Goal: Information Seeking & Learning: Learn about a topic

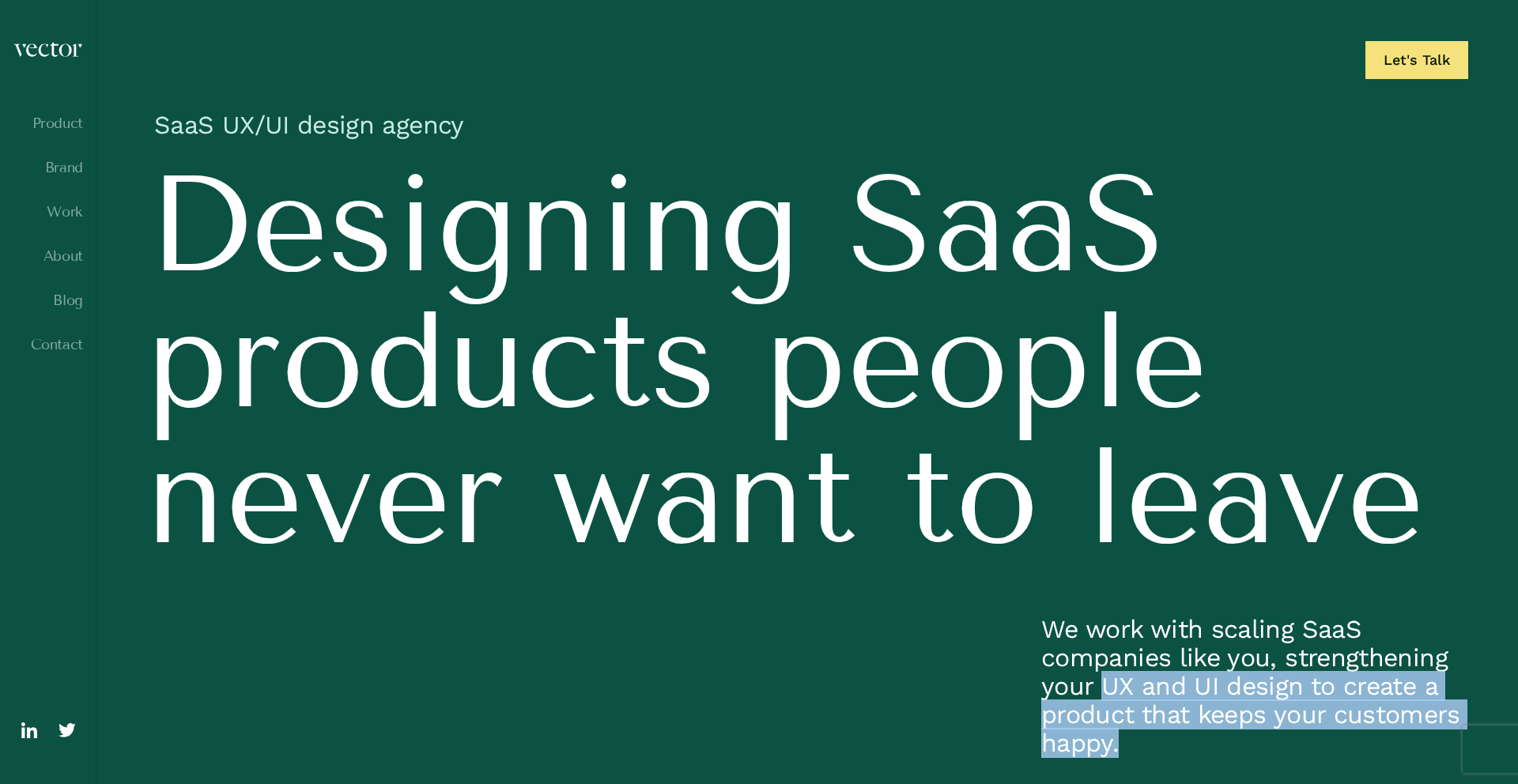
drag, startPoint x: 1105, startPoint y: 687, endPoint x: 1246, endPoint y: 739, distance: 150.3
click at [1246, 739] on p "We work with scaling SaaS companies like you, strengthening your UX and UI desi…" at bounding box center [1254, 686] width 427 height 142
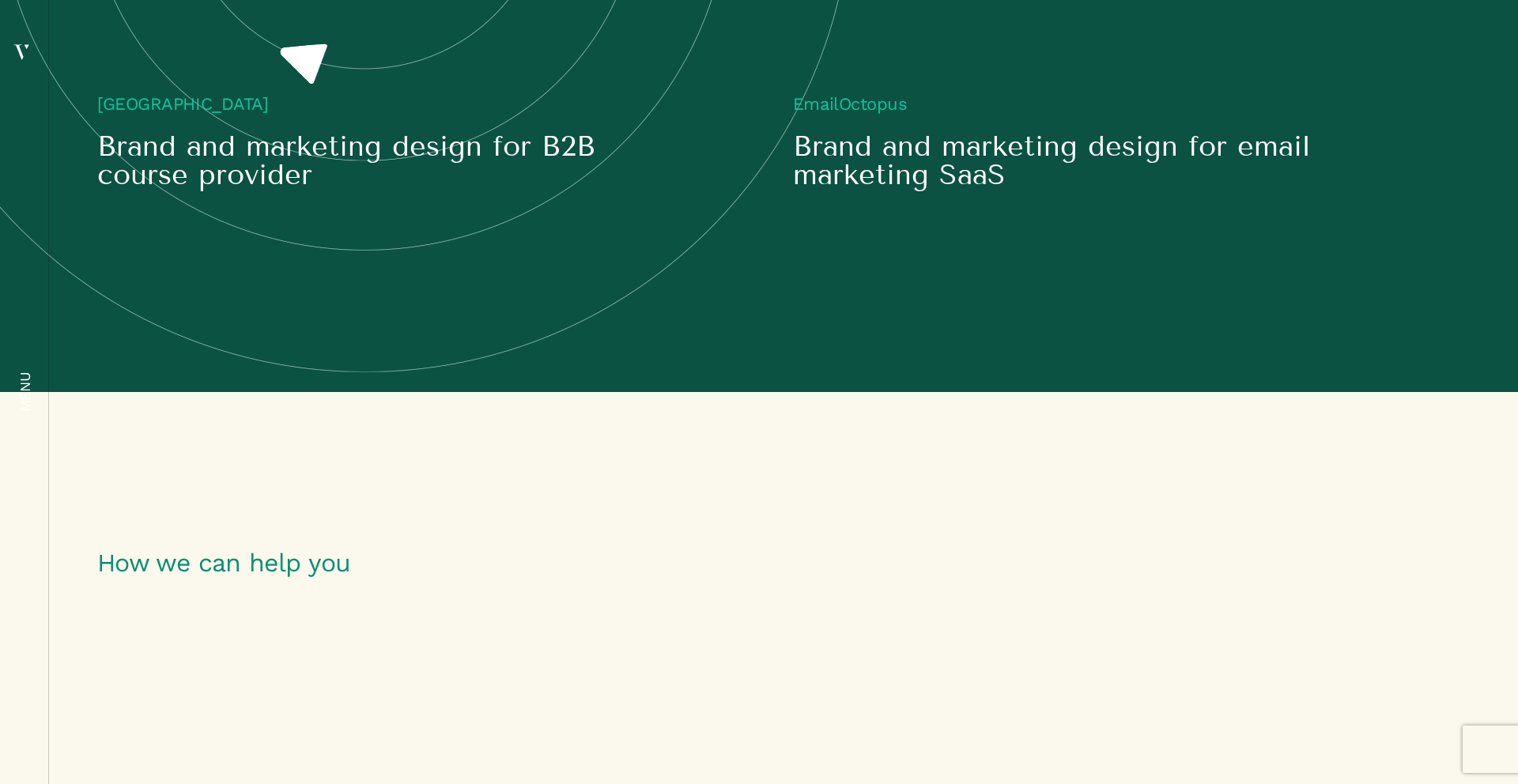
scroll to position [2344, 0]
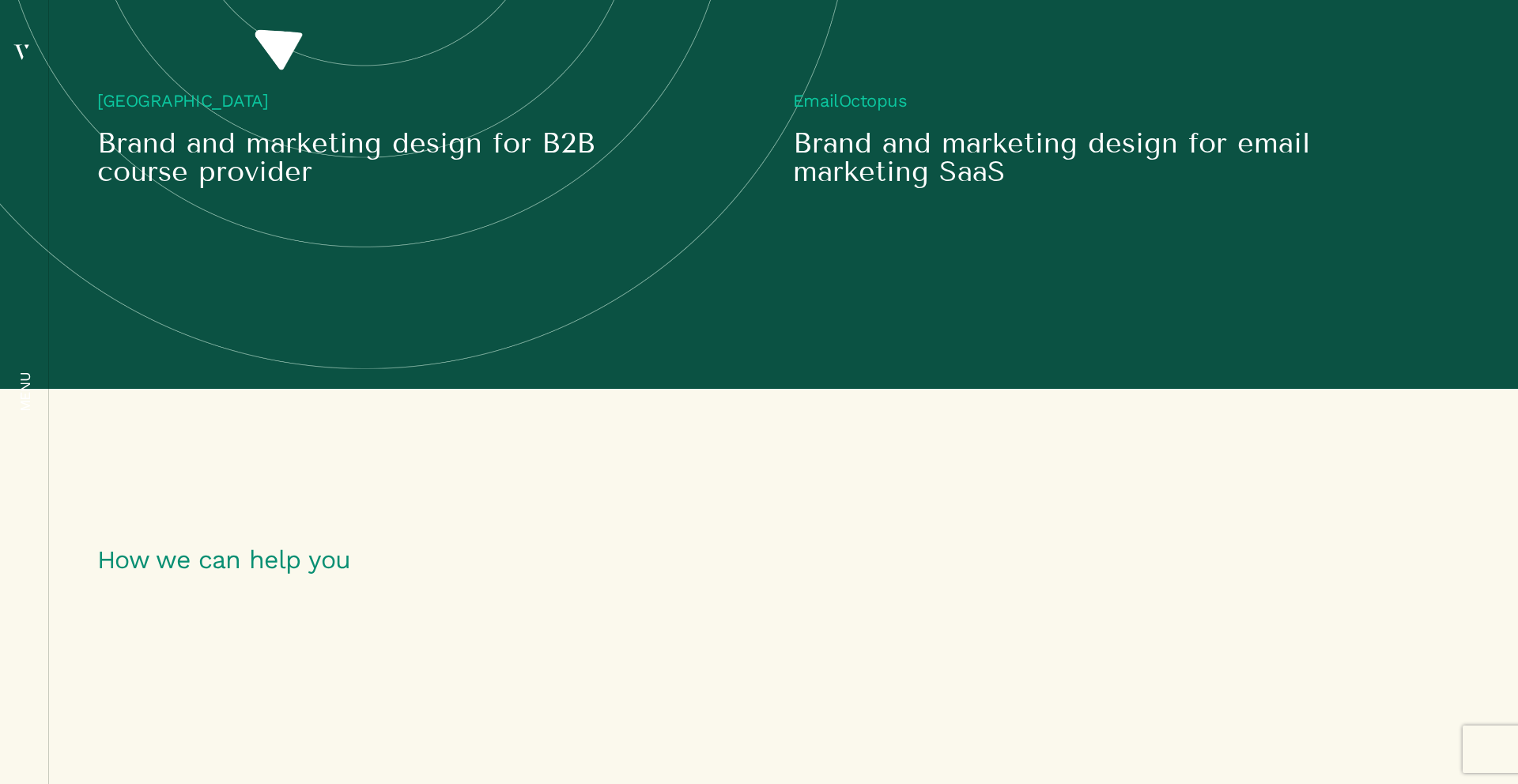
drag, startPoint x: 812, startPoint y: 546, endPoint x: 1095, endPoint y: 572, distance: 284.2
click at [1095, 186] on h5 "Brand and marketing design for email marketing SaaS" at bounding box center [1059, 157] width 533 height 57
click at [1090, 186] on h5 "Brand and marketing design for email marketing SaaS" at bounding box center [1059, 157] width 533 height 57
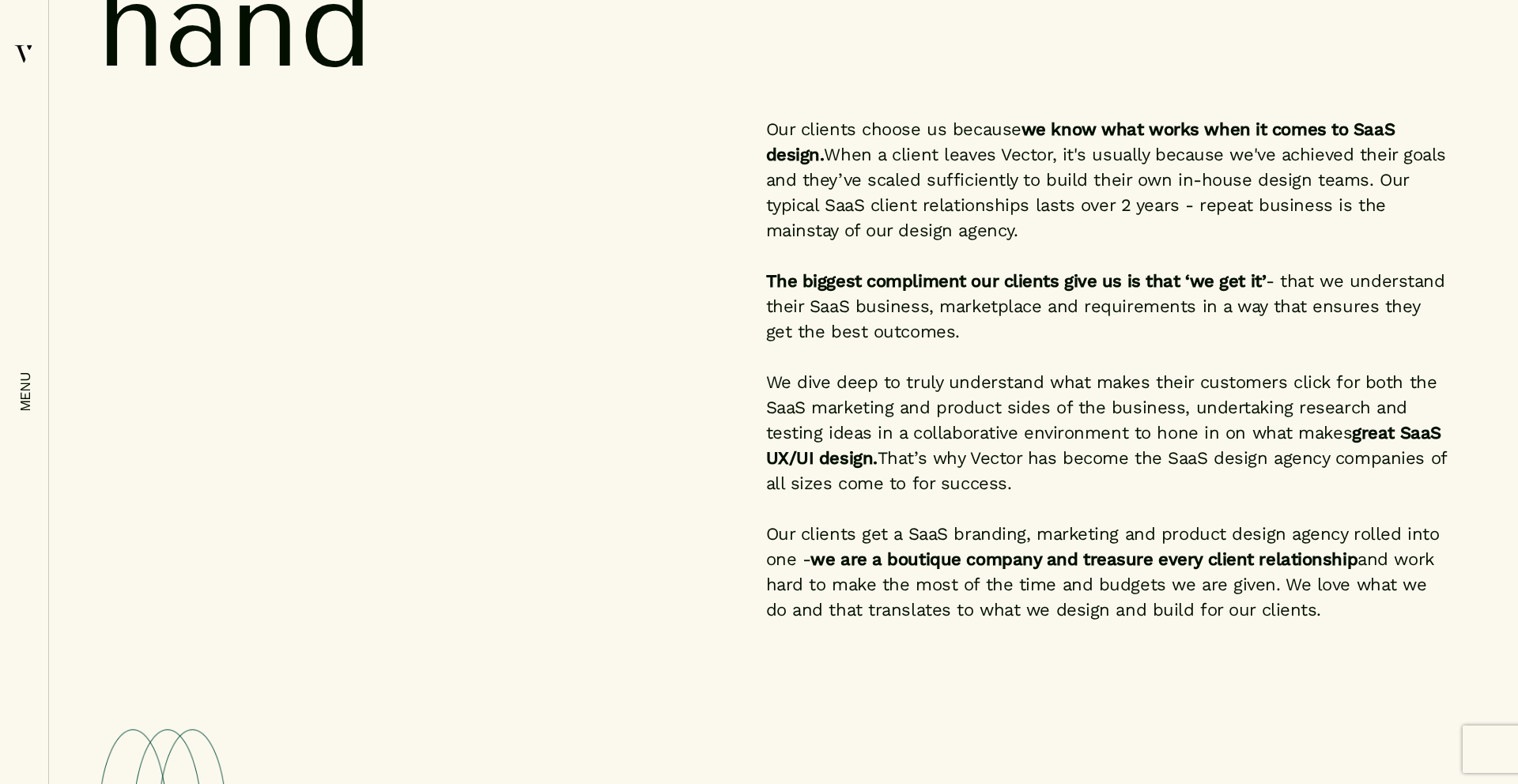
scroll to position [5377, 0]
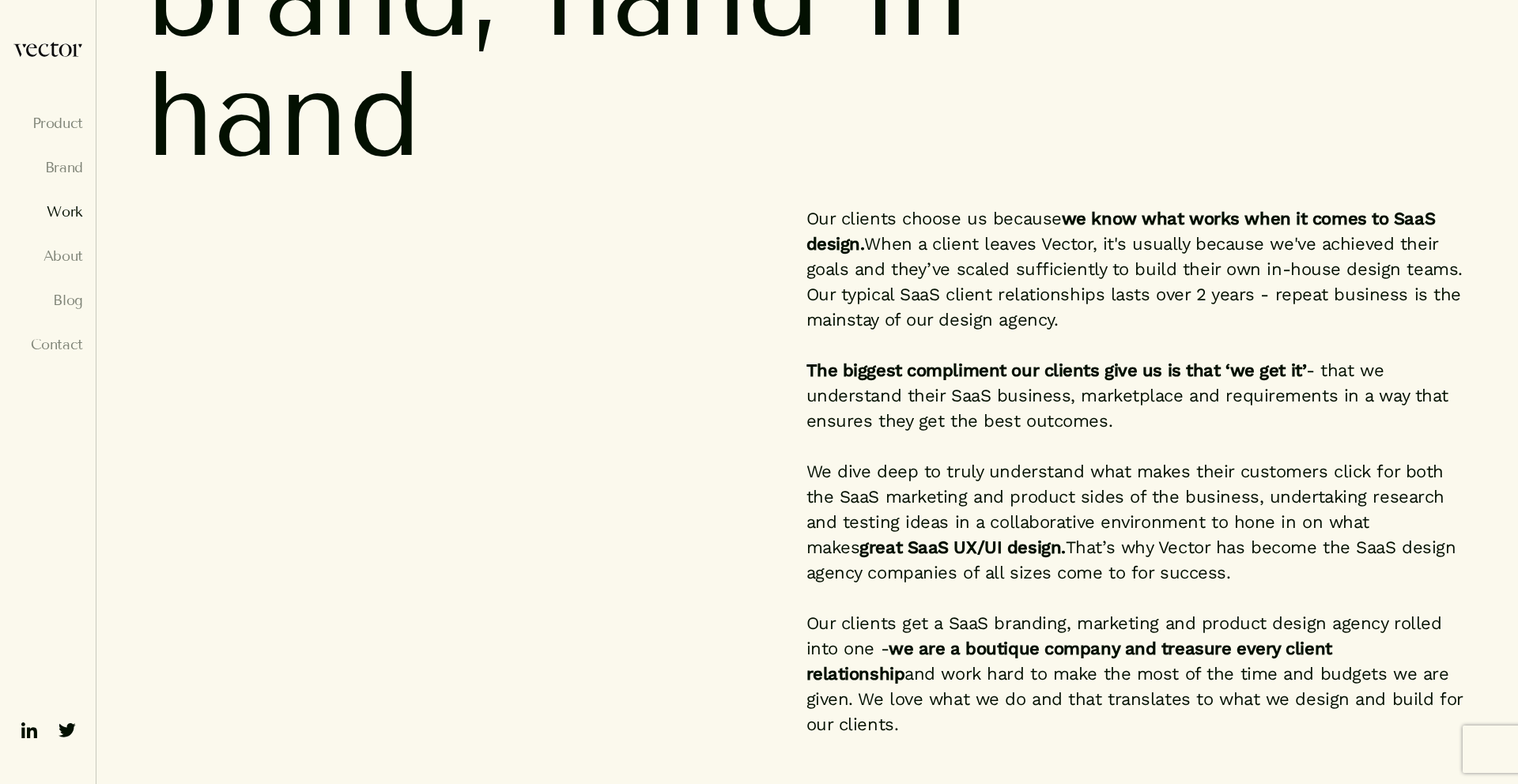
click at [69, 219] on link "Work" at bounding box center [48, 212] width 70 height 15
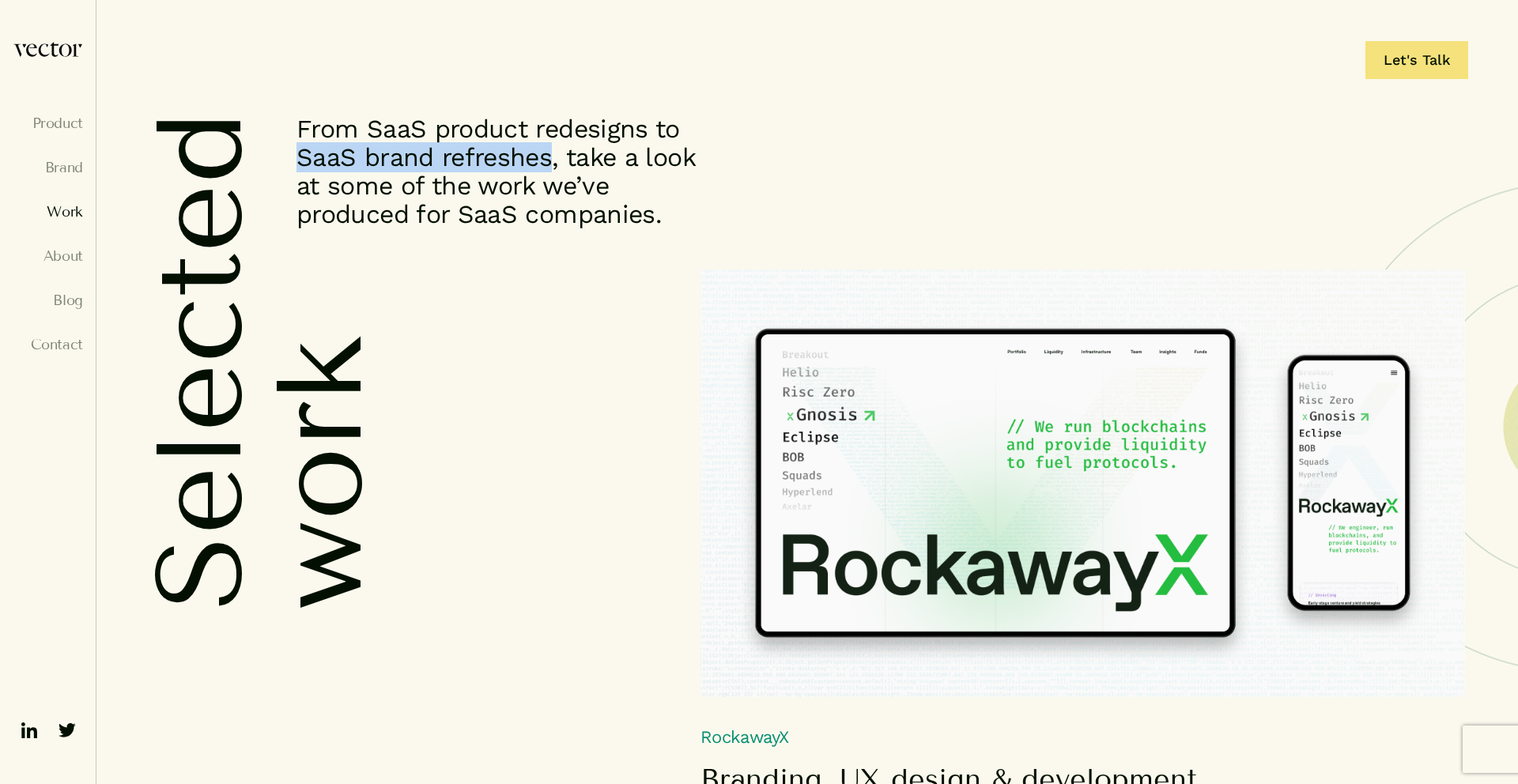
drag, startPoint x: 298, startPoint y: 162, endPoint x: 554, endPoint y: 156, distance: 256.1
click at [554, 156] on p "From SaaS product redesigns to SaaS brand refreshes, take a look at some of the…" at bounding box center [510, 171] width 427 height 114
click at [506, 158] on p "From SaaS product redesigns to SaaS brand refreshes, take a look at some of the…" at bounding box center [510, 171] width 427 height 114
click at [395, 127] on p "From SaaS product redesigns to SaaS brand refreshes, take a look at some of the…" at bounding box center [510, 171] width 427 height 114
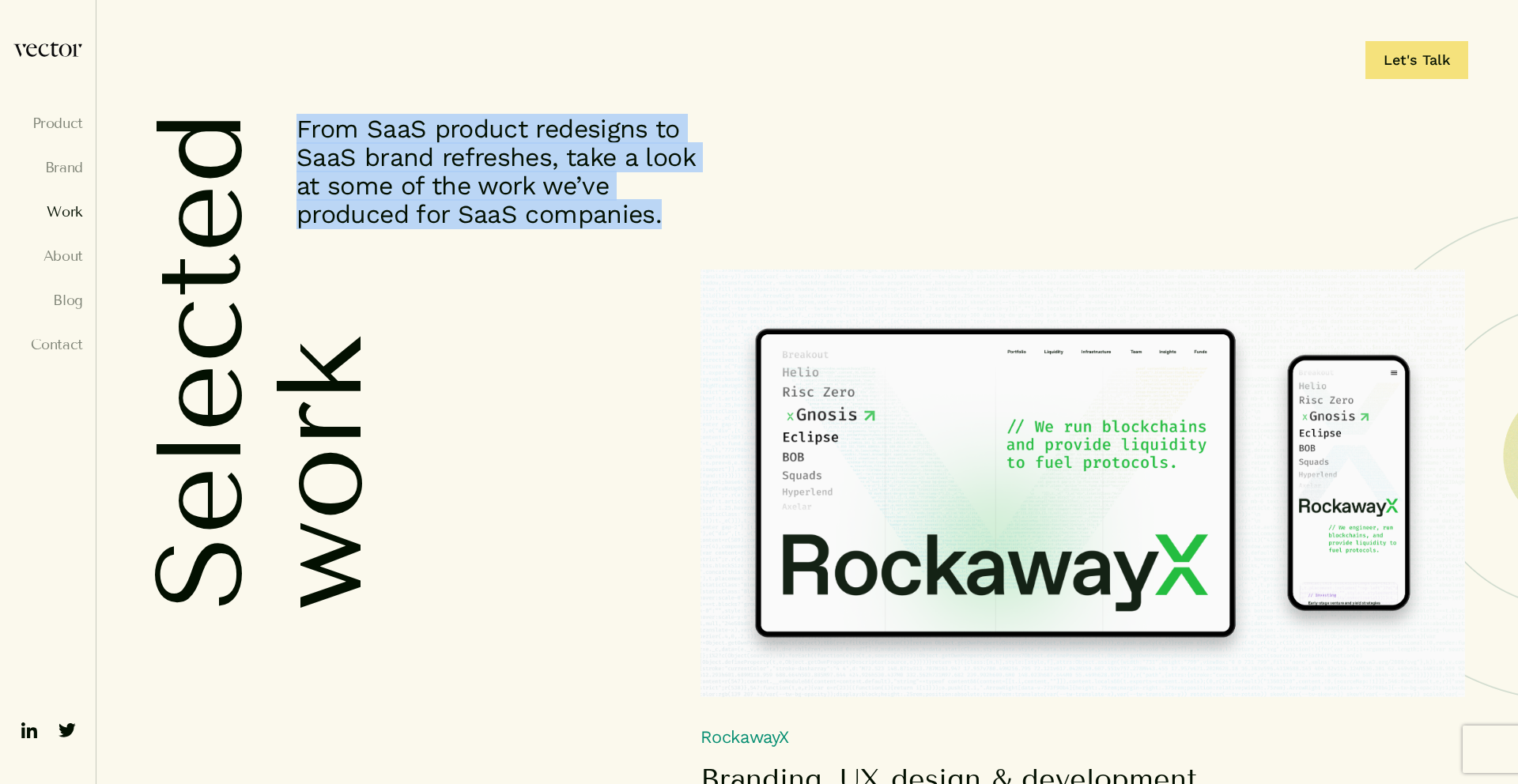
click at [395, 127] on p "From SaaS product redesigns to SaaS brand refreshes, take a look at some of the…" at bounding box center [510, 171] width 427 height 114
click at [369, 128] on p "From SaaS product redesigns to SaaS brand refreshes, take a look at some of the…" at bounding box center [510, 171] width 427 height 114
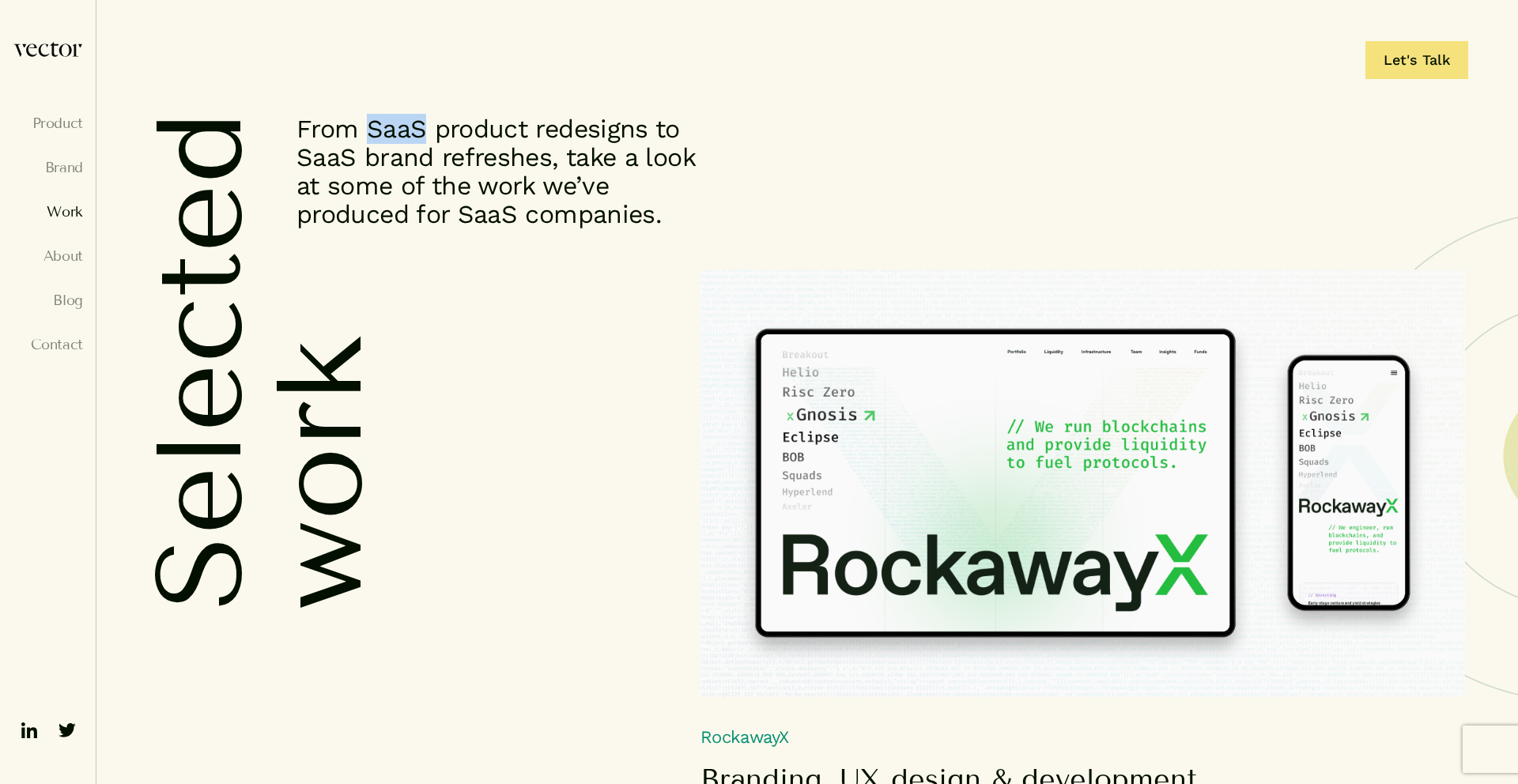
click at [369, 128] on p "From SaaS product redesigns to SaaS brand refreshes, take a look at some of the…" at bounding box center [510, 171] width 427 height 114
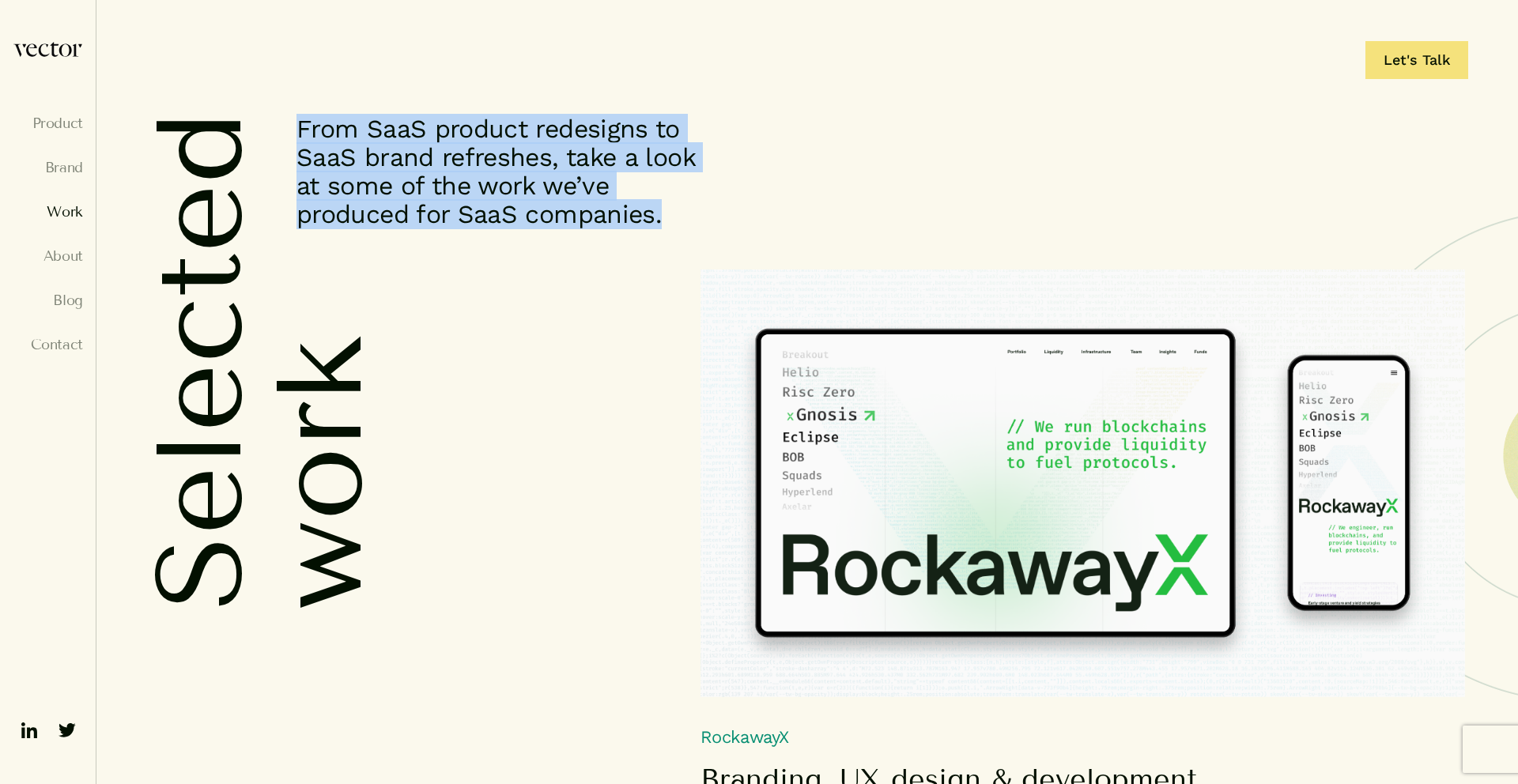
click at [369, 128] on p "From SaaS product redesigns to SaaS brand refreshes, take a look at some of the…" at bounding box center [510, 171] width 427 height 114
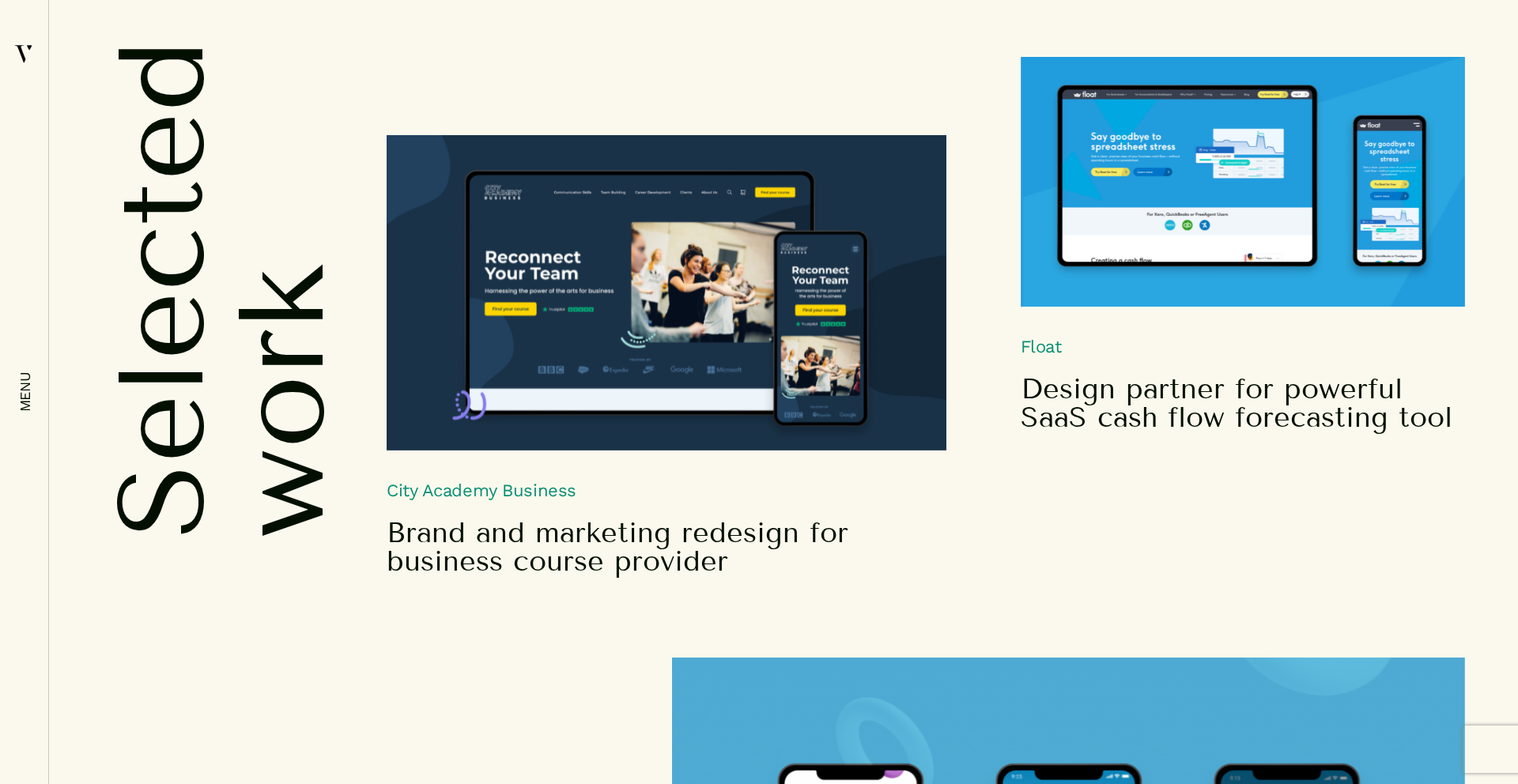
scroll to position [5227, 0]
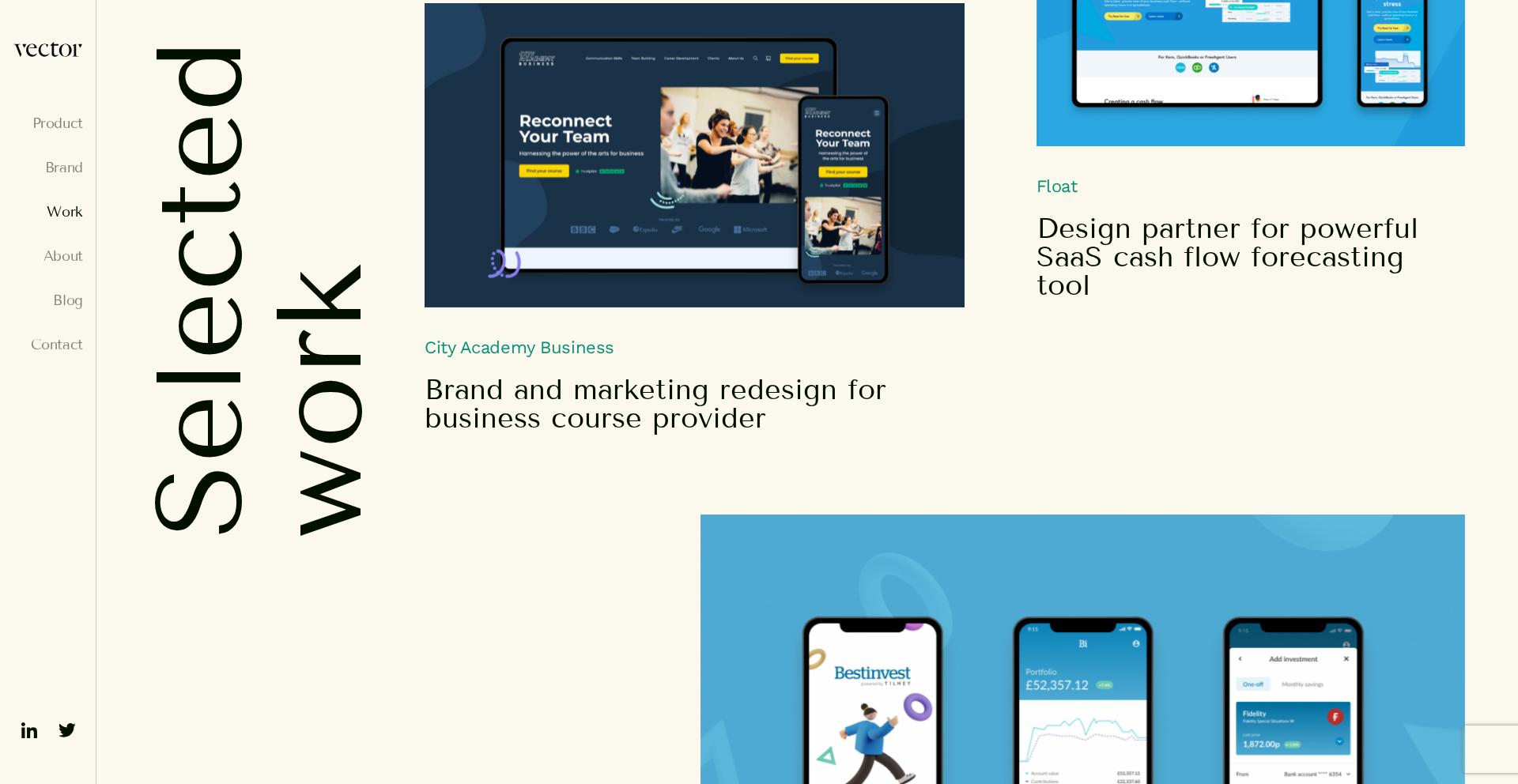
click at [66, 217] on link "Work" at bounding box center [48, 212] width 70 height 15
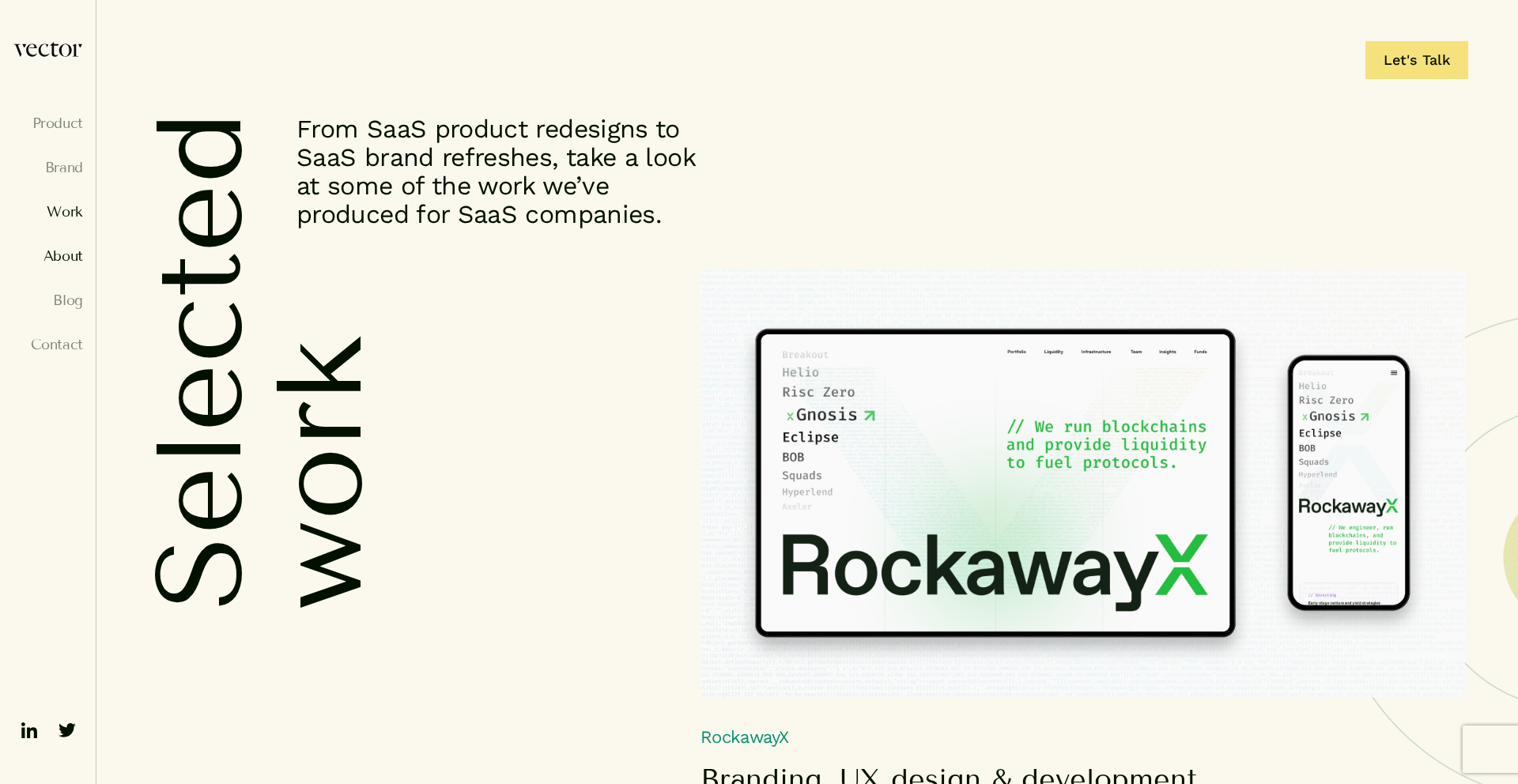
click at [62, 259] on link "About" at bounding box center [48, 256] width 70 height 15
click at [56, 251] on link "About" at bounding box center [48, 256] width 70 height 15
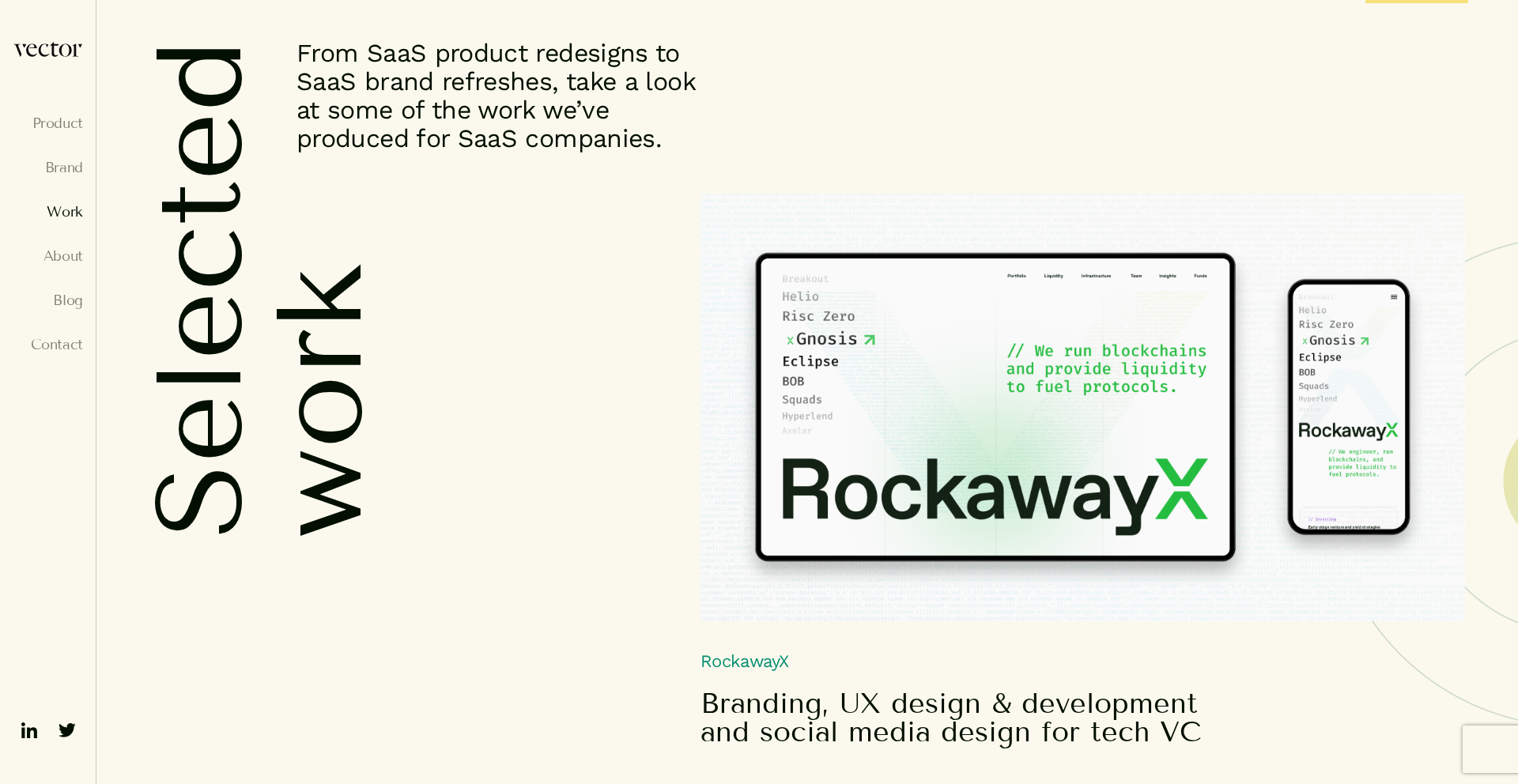
scroll to position [289, 0]
